Goal: Check status: Check status

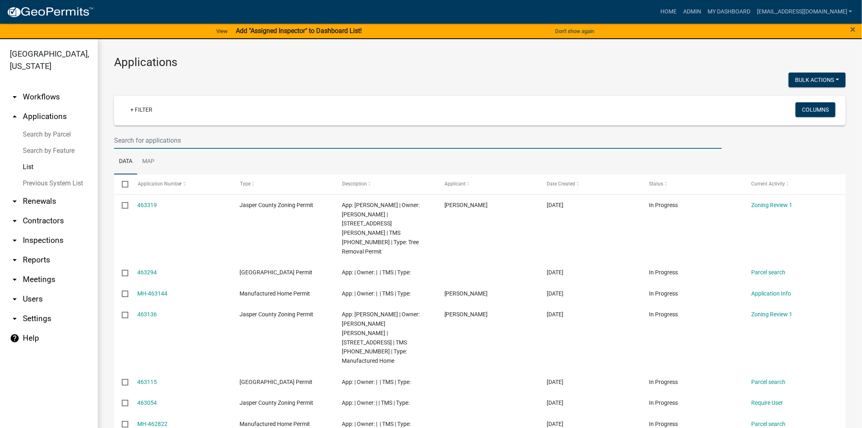
click at [265, 139] on input "text" at bounding box center [418, 140] width 608 height 17
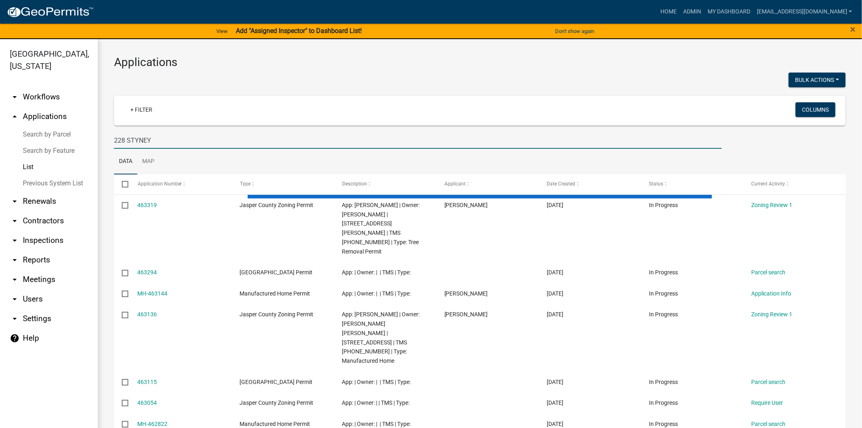
click at [137, 137] on input "228 STYNEY" at bounding box center [418, 140] width 608 height 17
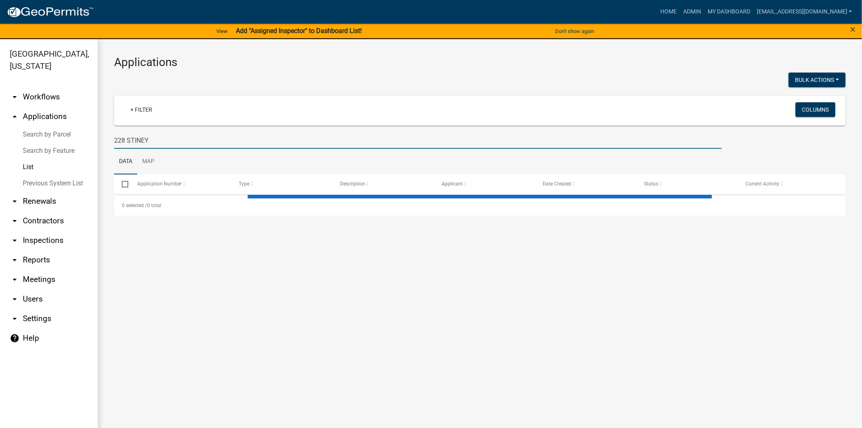
type input "228 STINEY"
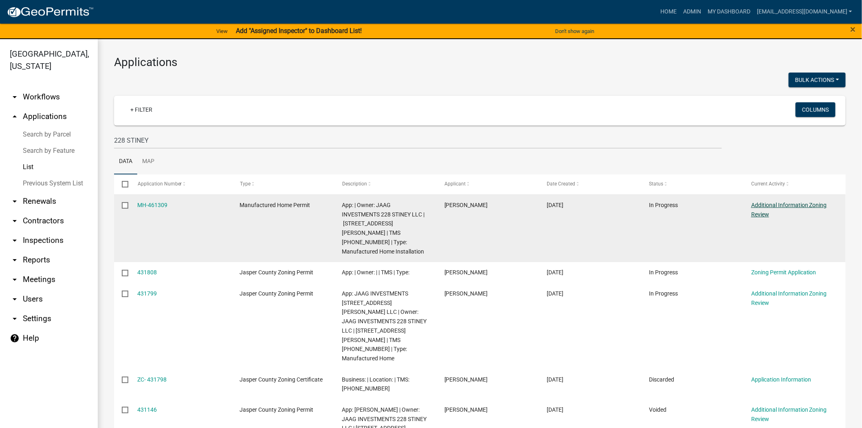
click at [761, 205] on link "Additional Information Zoning Review" at bounding box center [789, 210] width 76 height 16
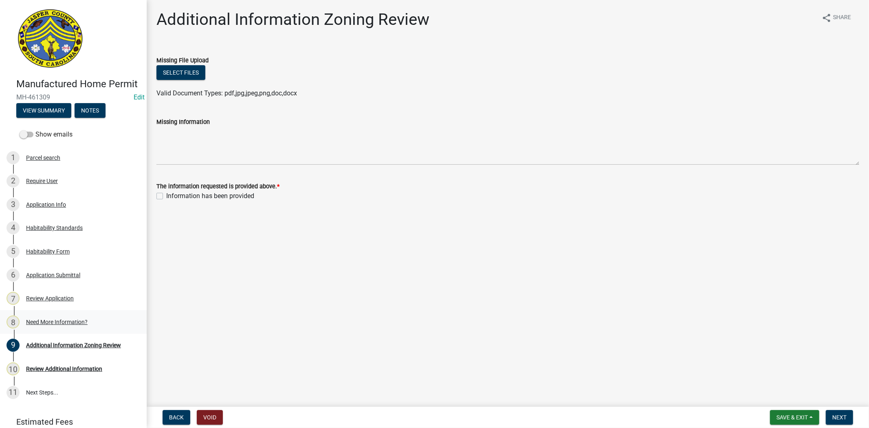
click at [77, 325] on div "Need More Information?" at bounding box center [56, 322] width 61 height 6
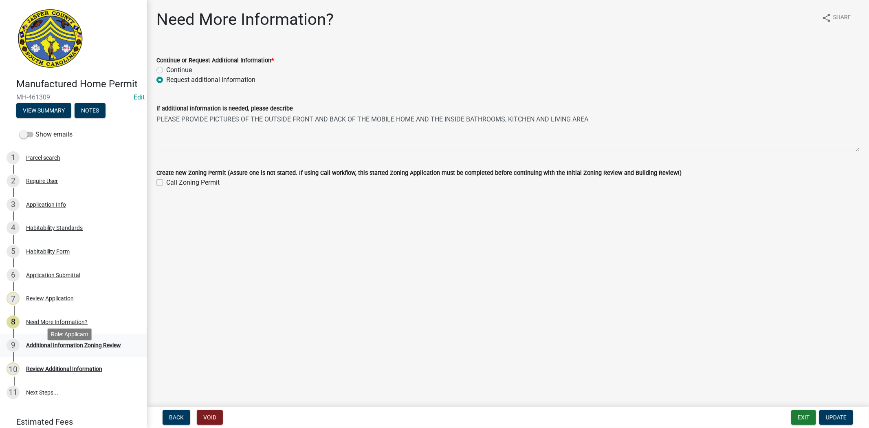
click at [63, 348] on div "Additional Information Zoning Review" at bounding box center [73, 345] width 95 height 6
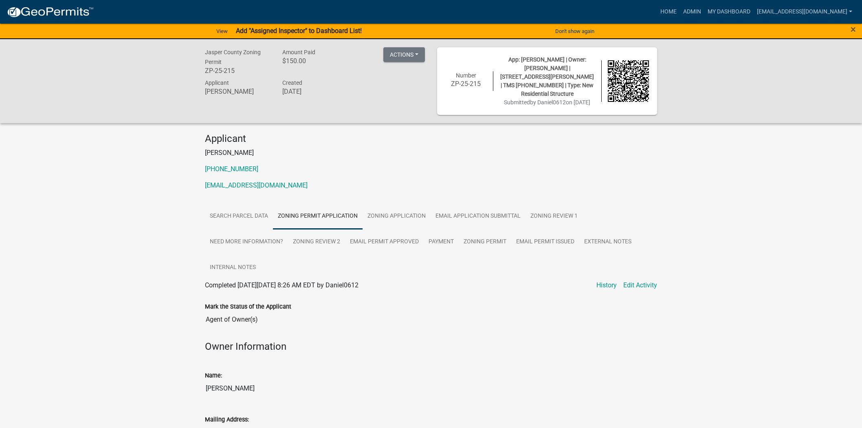
scroll to position [1674, 0]
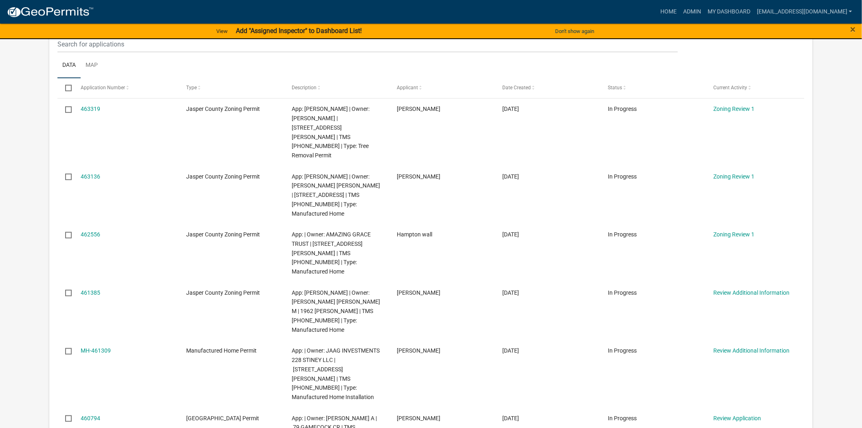
scroll to position [181, 0]
